Goal: Transaction & Acquisition: Purchase product/service

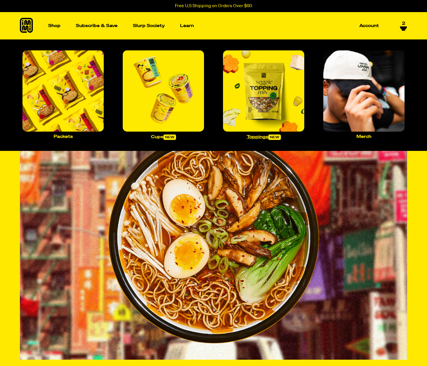
click at [268, 118] on img "Main navigation" at bounding box center [263, 90] width 81 height 81
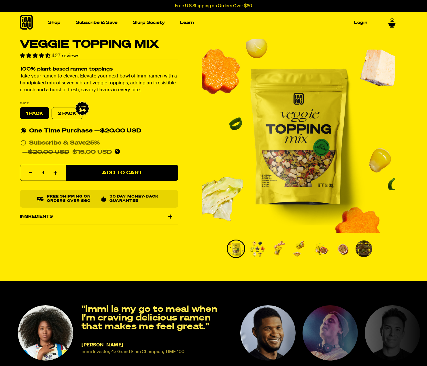
click at [268, 122] on div at bounding box center [299, 148] width 194 height 219
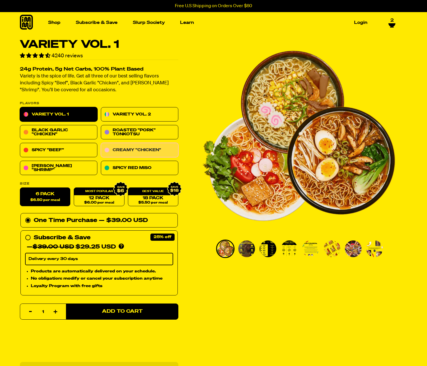
click at [132, 148] on link "Creamy "Chicken"" at bounding box center [140, 150] width 78 height 14
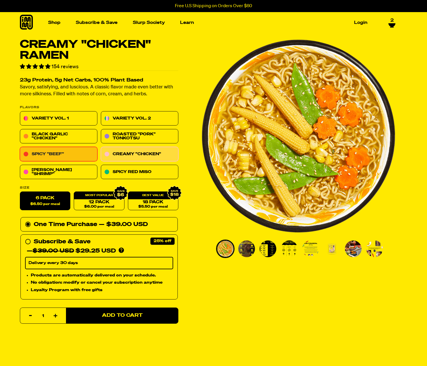
click at [72, 155] on link "Spicy "Beef"" at bounding box center [59, 154] width 78 height 14
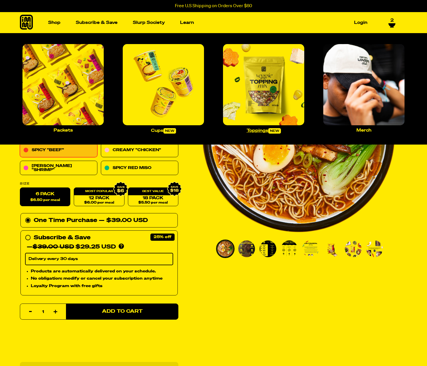
click at [245, 89] on img "Main navigation" at bounding box center [263, 84] width 81 height 81
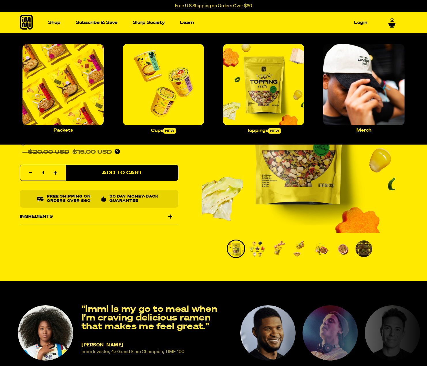
click at [70, 74] on img "Main navigation" at bounding box center [62, 84] width 81 height 81
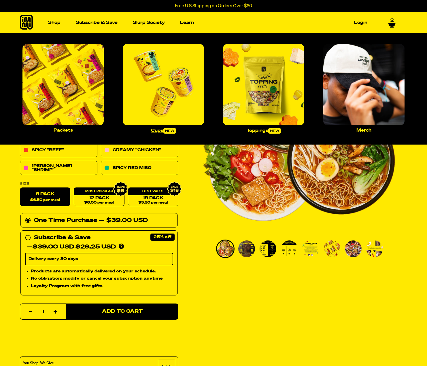
click at [174, 101] on img "Main navigation" at bounding box center [163, 84] width 81 height 81
